Goal: Task Accomplishment & Management: Manage account settings

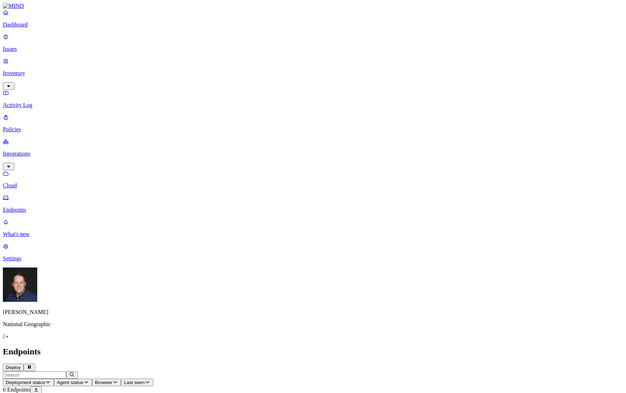
click at [33, 126] on p "Policies" at bounding box center [313, 129] width 620 height 6
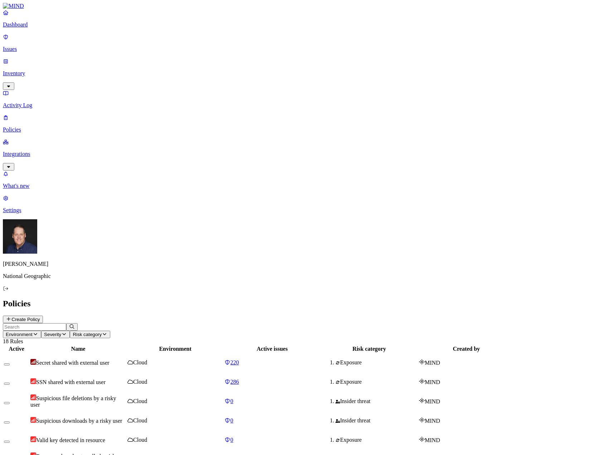
click at [24, 151] on p "Integrations" at bounding box center [307, 154] width 609 height 6
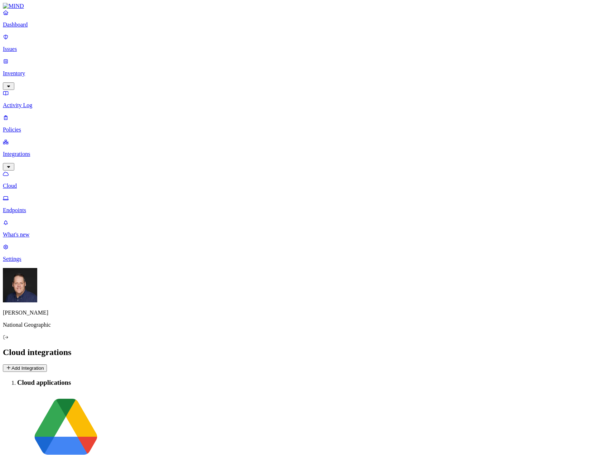
click at [11, 365] on icon at bounding box center [9, 367] width 6 height 5
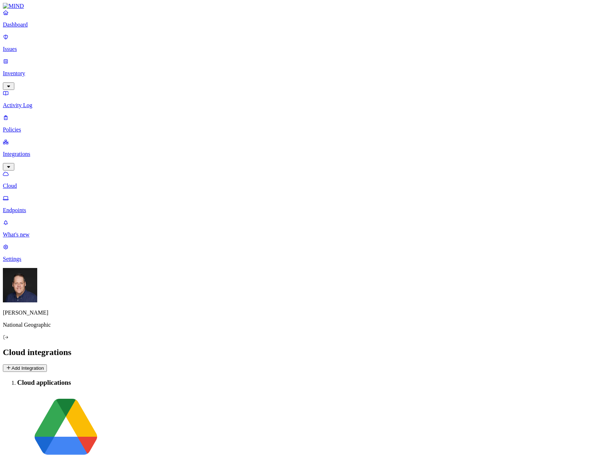
click at [24, 262] on p "Settings" at bounding box center [307, 259] width 609 height 6
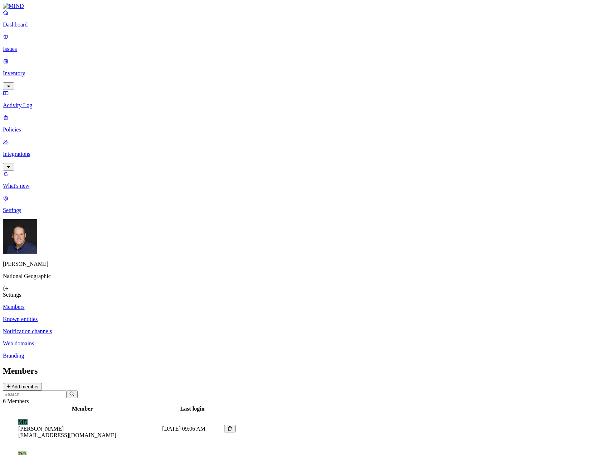
click at [98, 316] on p "Known entities" at bounding box center [307, 319] width 609 height 6
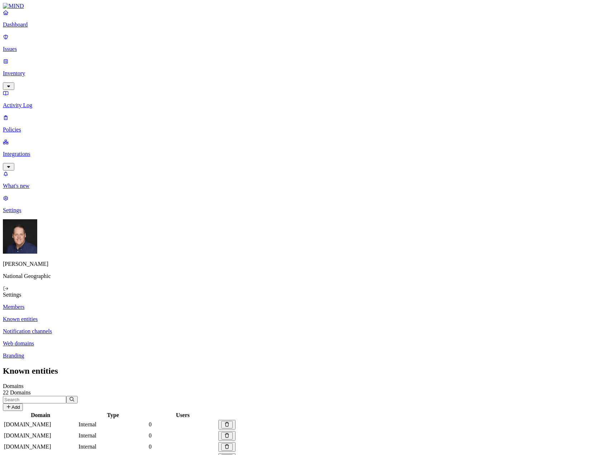
click at [106, 328] on p "Notification channels" at bounding box center [307, 331] width 609 height 6
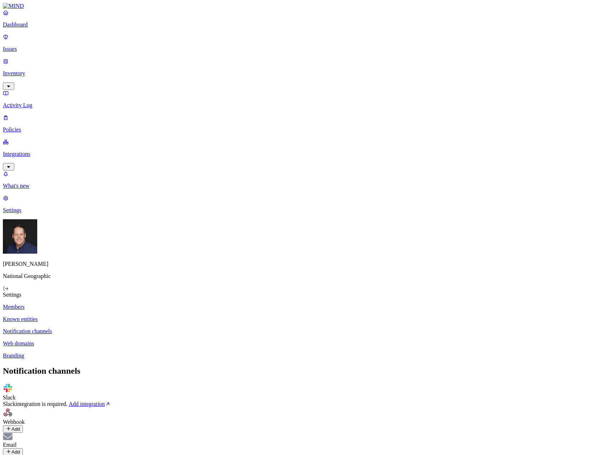
click at [99, 340] on p "Web domains" at bounding box center [307, 343] width 609 height 6
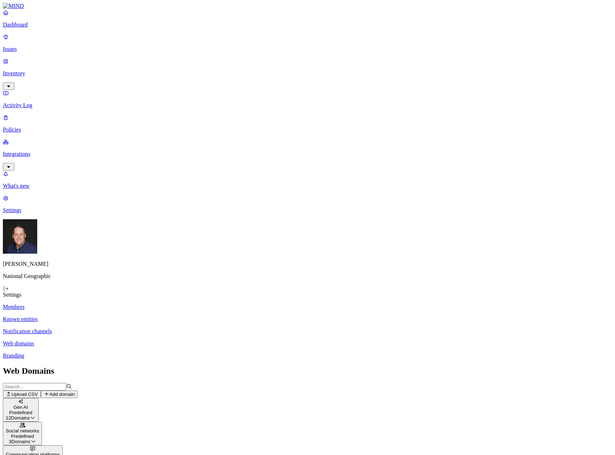
click at [101, 352] on p "Branding" at bounding box center [307, 355] width 609 height 6
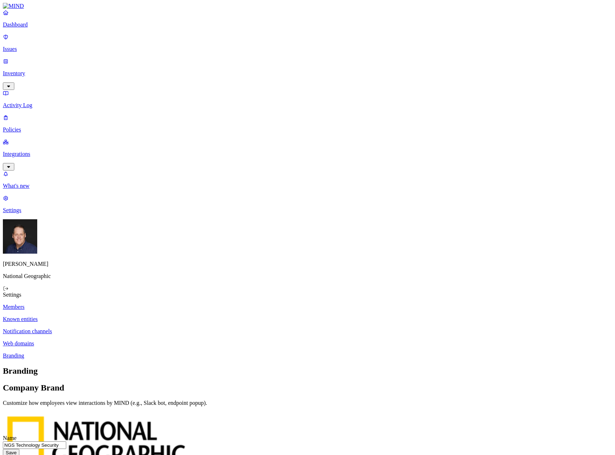
click at [102, 328] on p "Notification channels" at bounding box center [307, 331] width 609 height 6
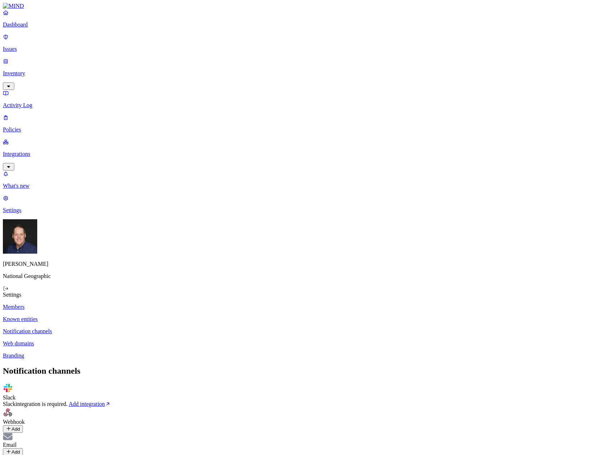
click at [36, 28] on p "Dashboard" at bounding box center [307, 24] width 609 height 6
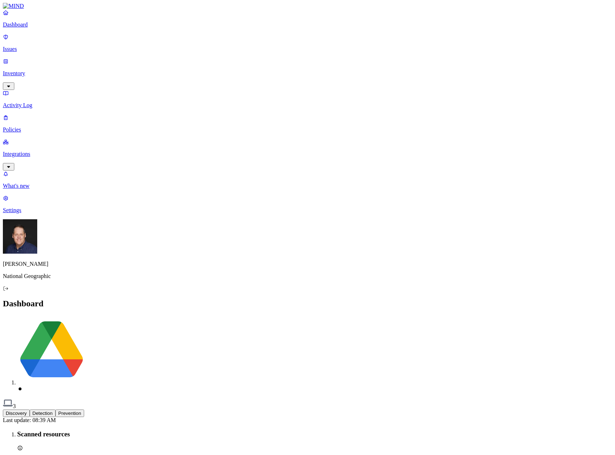
click at [25, 70] on p "Inventory" at bounding box center [307, 73] width 609 height 6
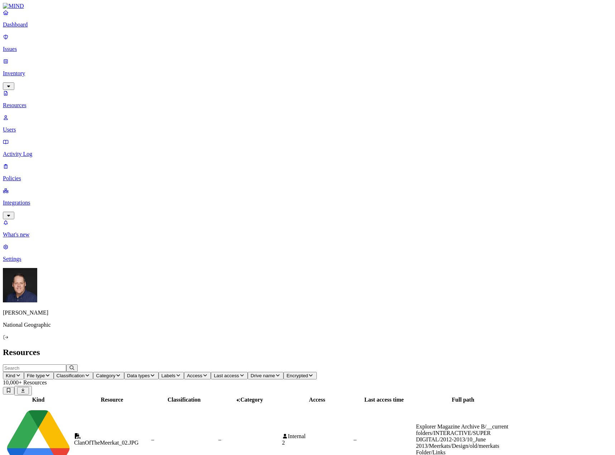
click at [37, 126] on p "Users" at bounding box center [307, 129] width 609 height 6
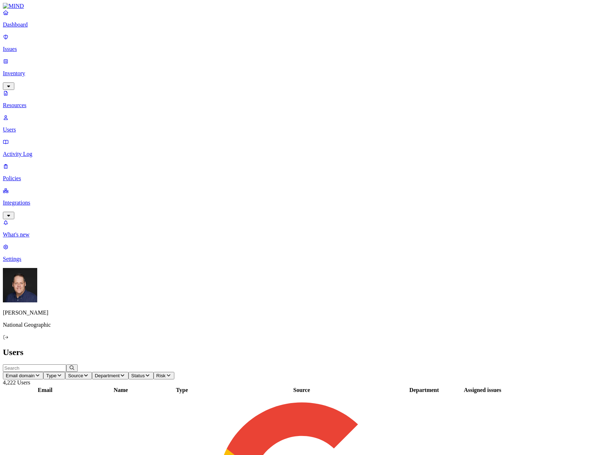
click at [34, 151] on p "Activity Log" at bounding box center [307, 154] width 609 height 6
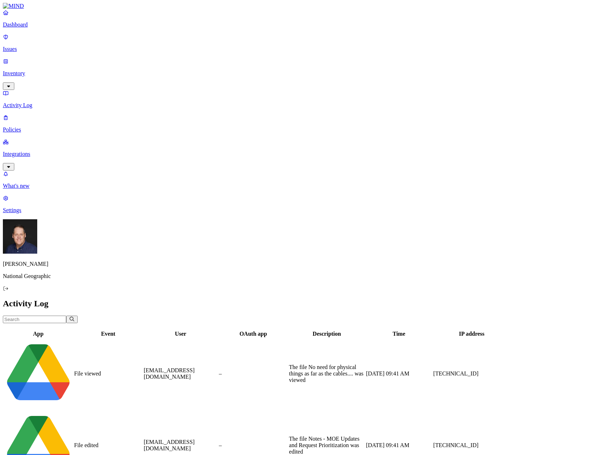
click at [27, 126] on p "Policies" at bounding box center [307, 129] width 609 height 6
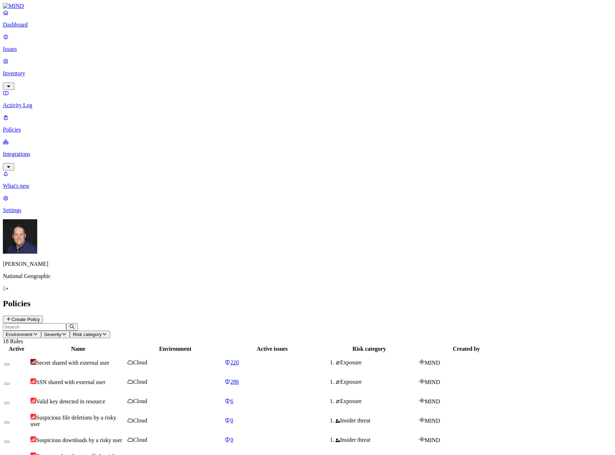
click at [39, 102] on p "Activity Log" at bounding box center [307, 105] width 609 height 6
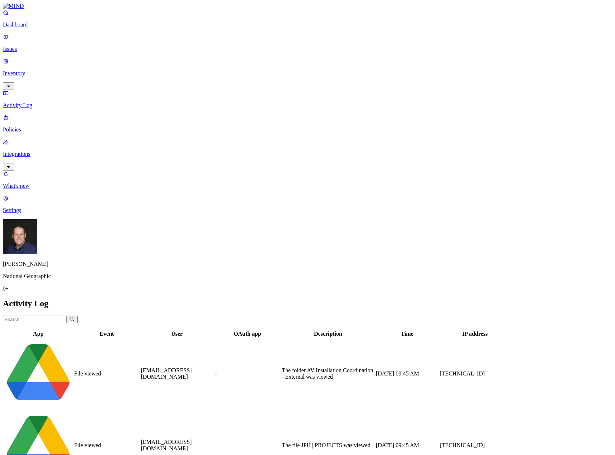
click at [31, 213] on p "Settings" at bounding box center [307, 210] width 609 height 6
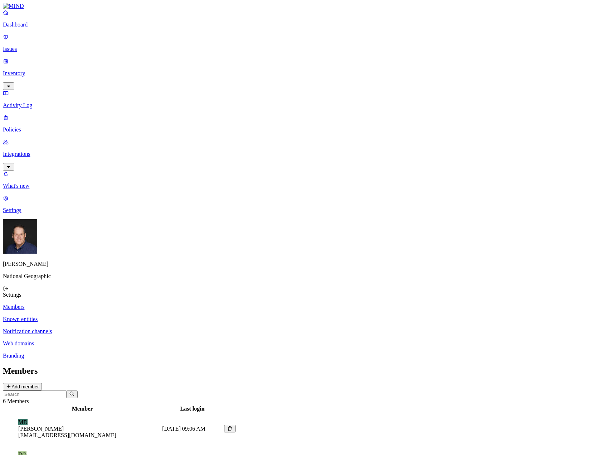
click at [115, 328] on p "Notification channels" at bounding box center [307, 331] width 609 height 6
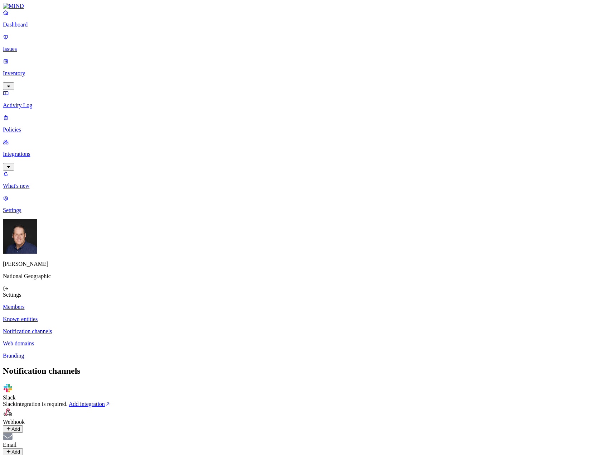
click at [11, 393] on icon at bounding box center [9, 428] width 6 height 5
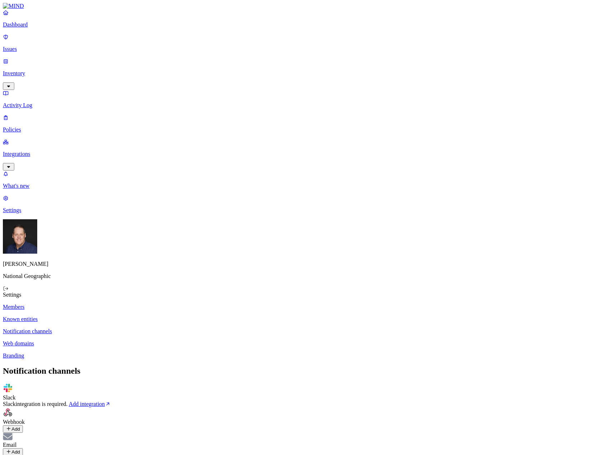
click at [37, 126] on p "Policies" at bounding box center [307, 129] width 609 height 6
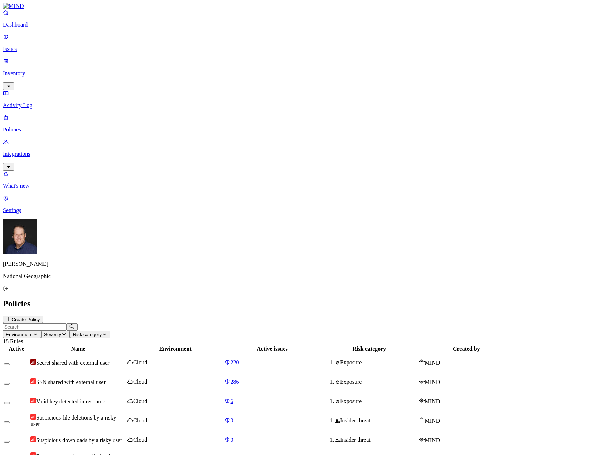
click at [43, 315] on button "Create Policy" at bounding box center [23, 319] width 40 height 8
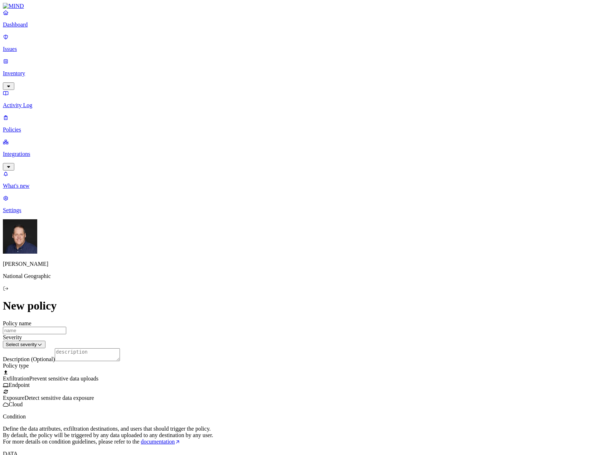
click at [66, 326] on input "Policy name" at bounding box center [34, 330] width 63 height 8
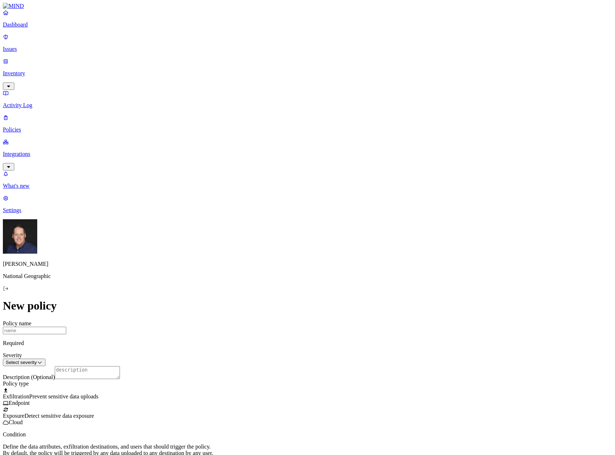
click at [27, 46] on p "Issues" at bounding box center [307, 49] width 609 height 6
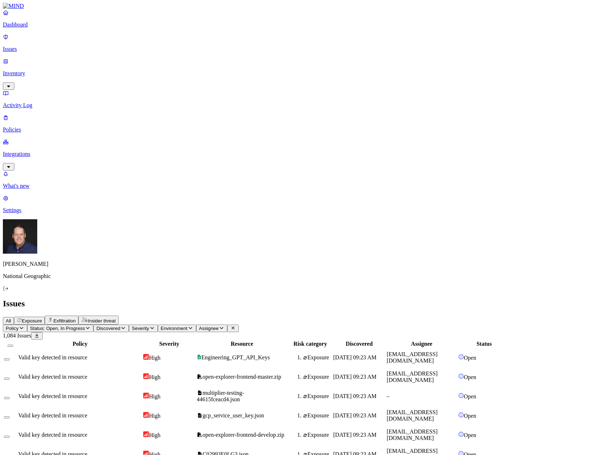
click at [85, 325] on span "Status: Open, In Progress" at bounding box center [57, 327] width 55 height 5
click at [19, 325] on span "Policy" at bounding box center [12, 327] width 13 height 5
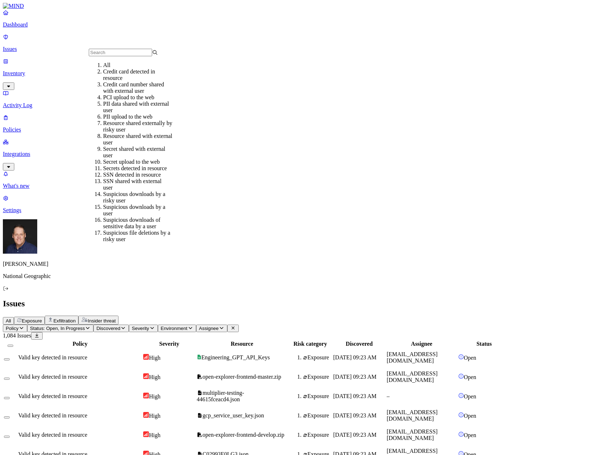
click at [40, 126] on p "Policies" at bounding box center [307, 129] width 609 height 6
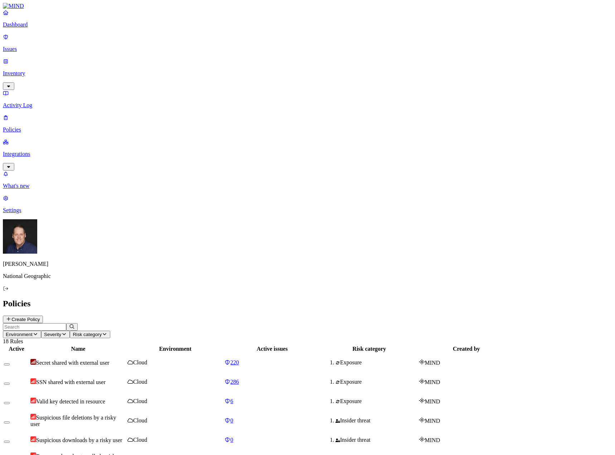
click at [106, 379] on span "SSN shared with external user" at bounding box center [70, 382] width 69 height 6
click at [239, 378] on span "286" at bounding box center [235, 381] width 9 height 6
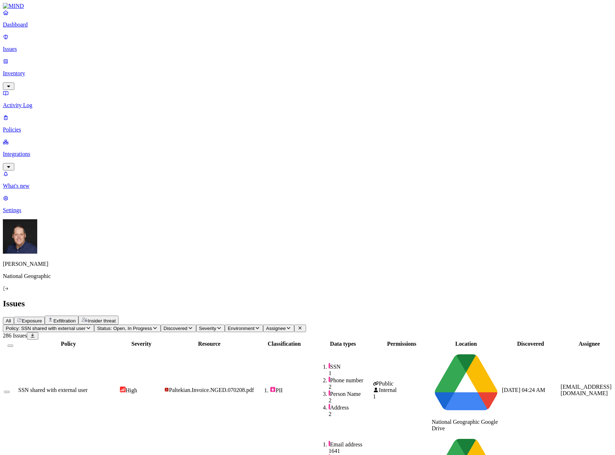
click at [88, 387] on span "SSN shared with external user" at bounding box center [52, 390] width 69 height 6
click at [603, 19] on div "Copy link Copy link" at bounding box center [599, 17] width 23 height 6
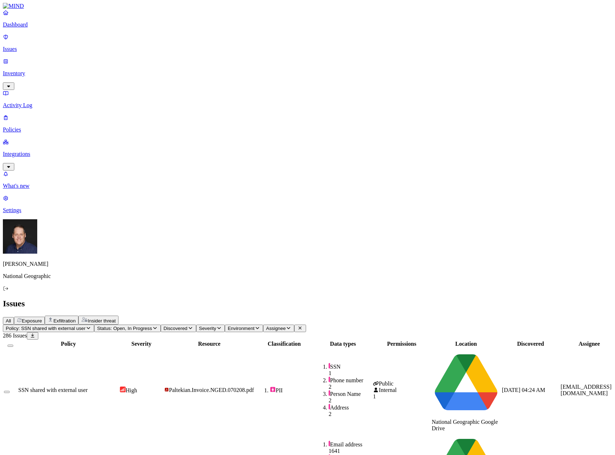
scroll to position [0, 0]
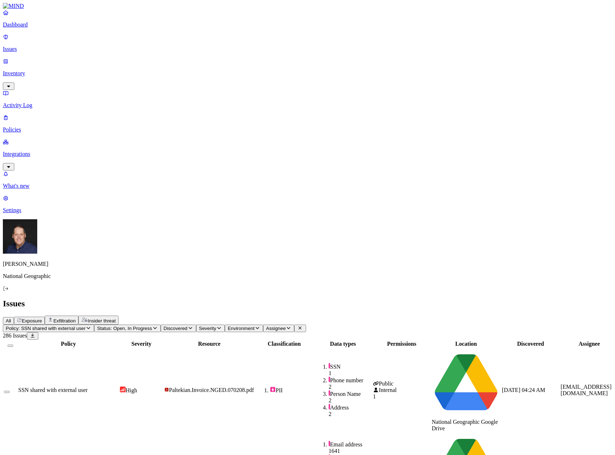
click at [88, 387] on span "SSN shared with external user" at bounding box center [52, 390] width 69 height 6
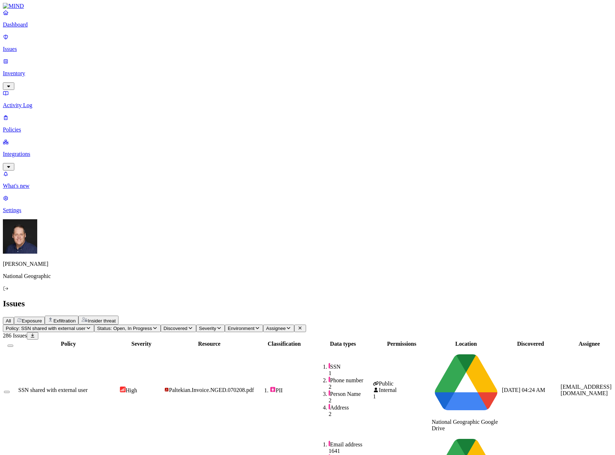
drag, startPoint x: 30, startPoint y: 58, endPoint x: 40, endPoint y: 58, distance: 10.0
click at [30, 70] on p "Inventory" at bounding box center [307, 73] width 609 height 6
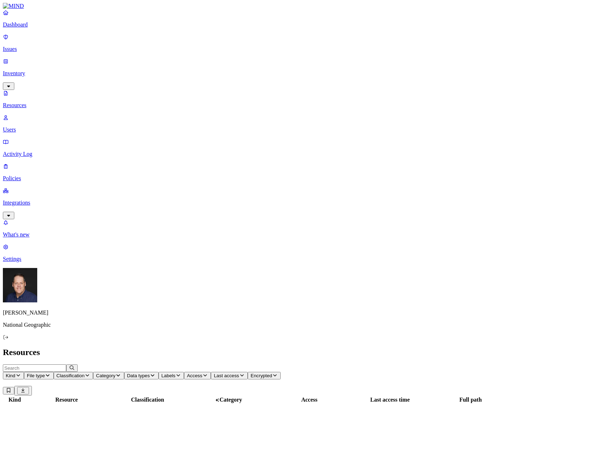
click at [34, 126] on p "Users" at bounding box center [307, 129] width 609 height 6
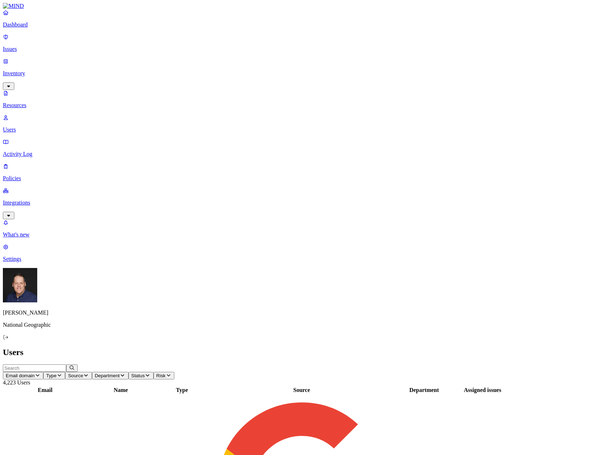
click at [66, 364] on input "text" at bounding box center [34, 368] width 63 height 8
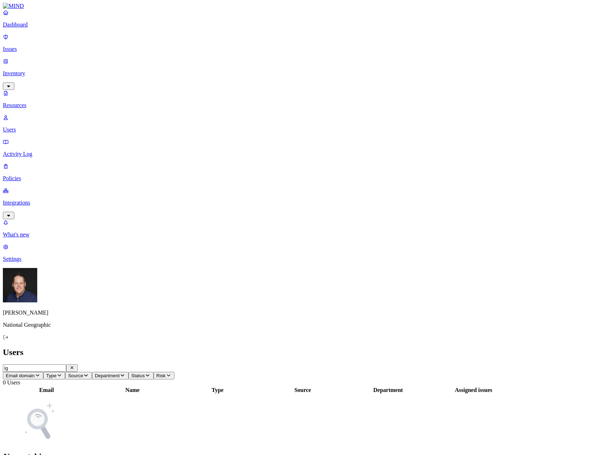
type input "l"
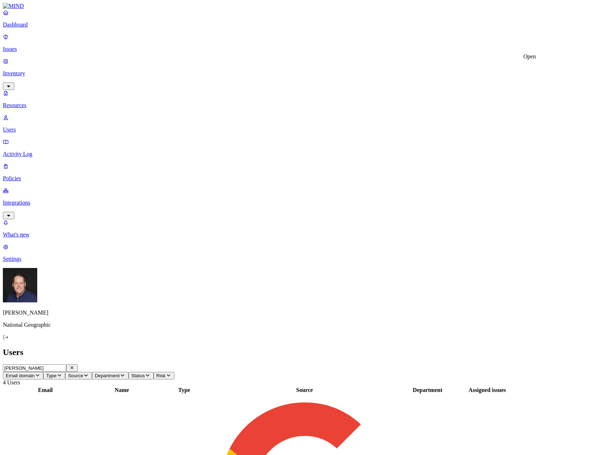
type input "[PERSON_NAME]"
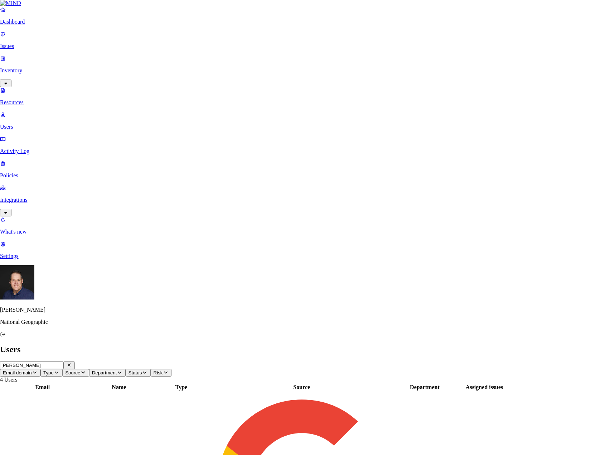
select select "Issue Remediated"
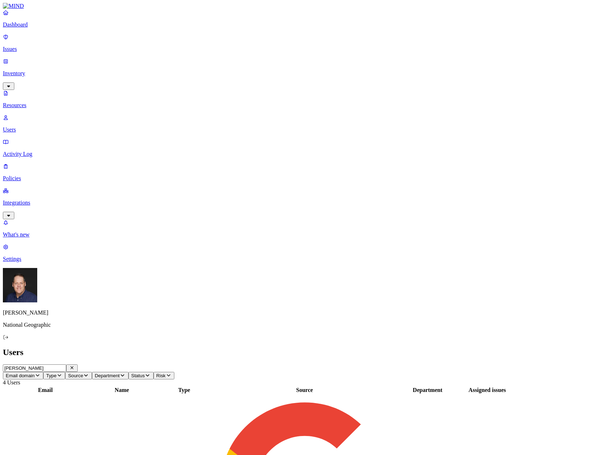
drag, startPoint x: 471, startPoint y: 226, endPoint x: 501, endPoint y: 229, distance: 30.2
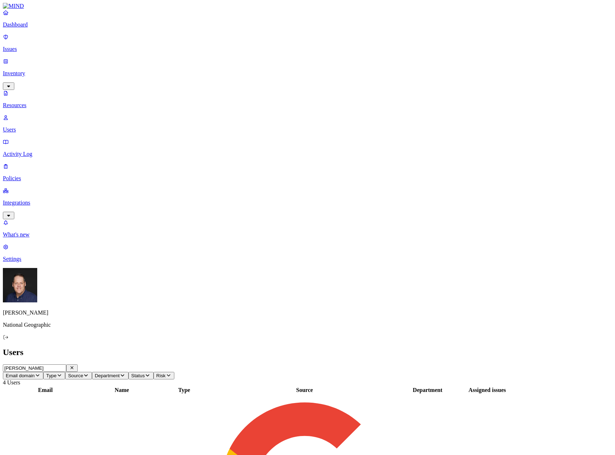
drag, startPoint x: 572, startPoint y: 95, endPoint x: 576, endPoint y: 95, distance: 4.0
